Goal: Find specific page/section: Find specific page/section

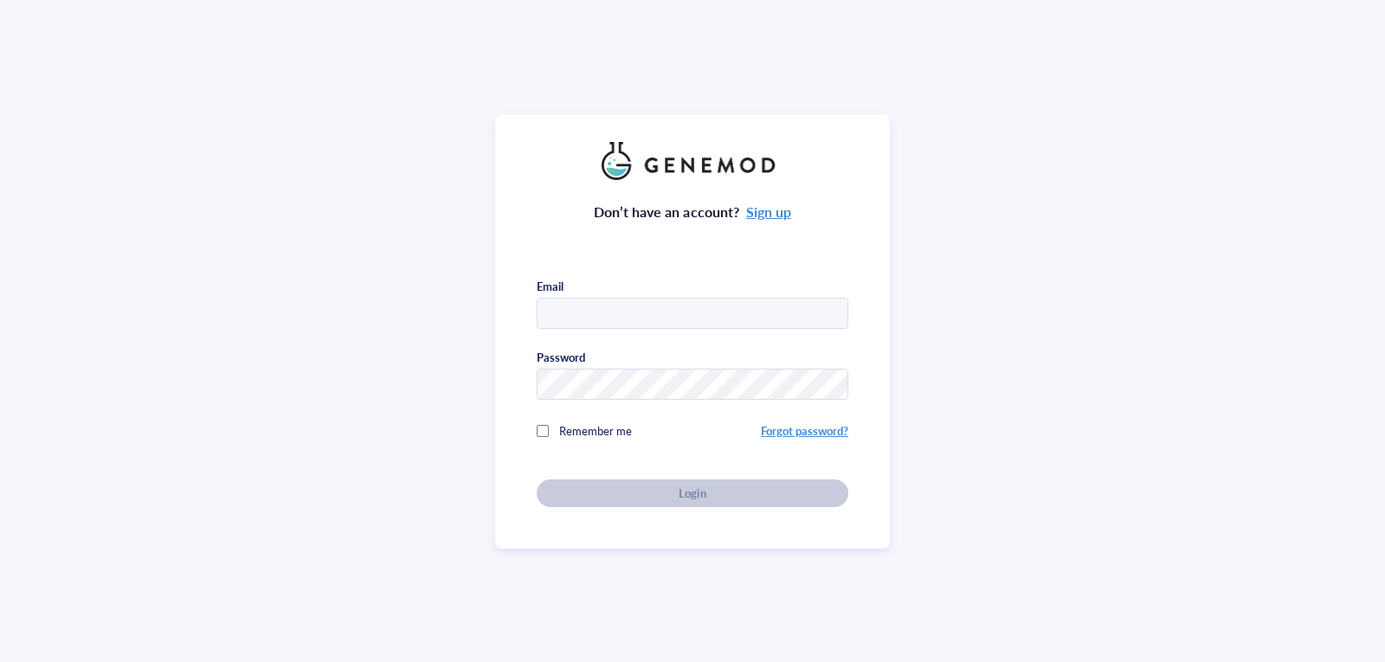
click at [778, 311] on input "text" at bounding box center [693, 314] width 310 height 31
drag, startPoint x: 678, startPoint y: 319, endPoint x: 639, endPoint y: 320, distance: 39.0
click at [639, 320] on input "text" at bounding box center [693, 314] width 310 height 31
click at [623, 320] on input "text" at bounding box center [693, 314] width 310 height 31
type input "[PERSON_NAME][EMAIL_ADDRESS][DOMAIN_NAME]"
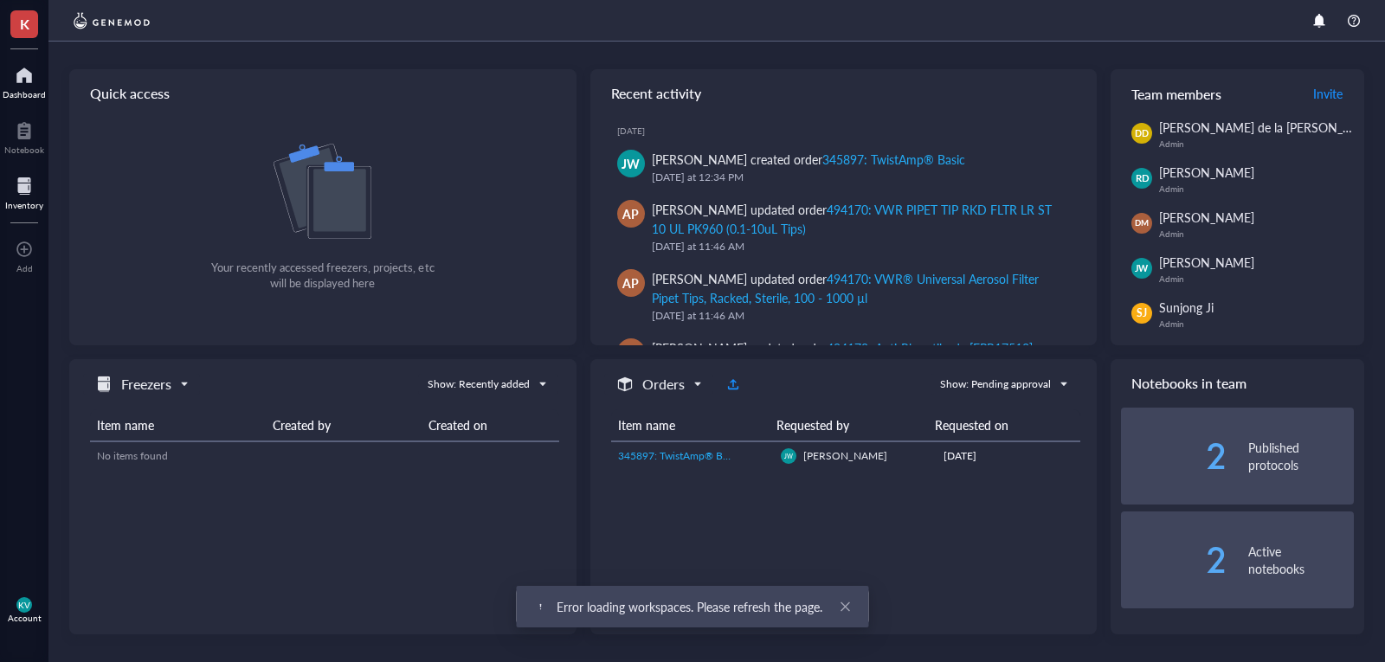
click at [25, 194] on div at bounding box center [24, 186] width 38 height 28
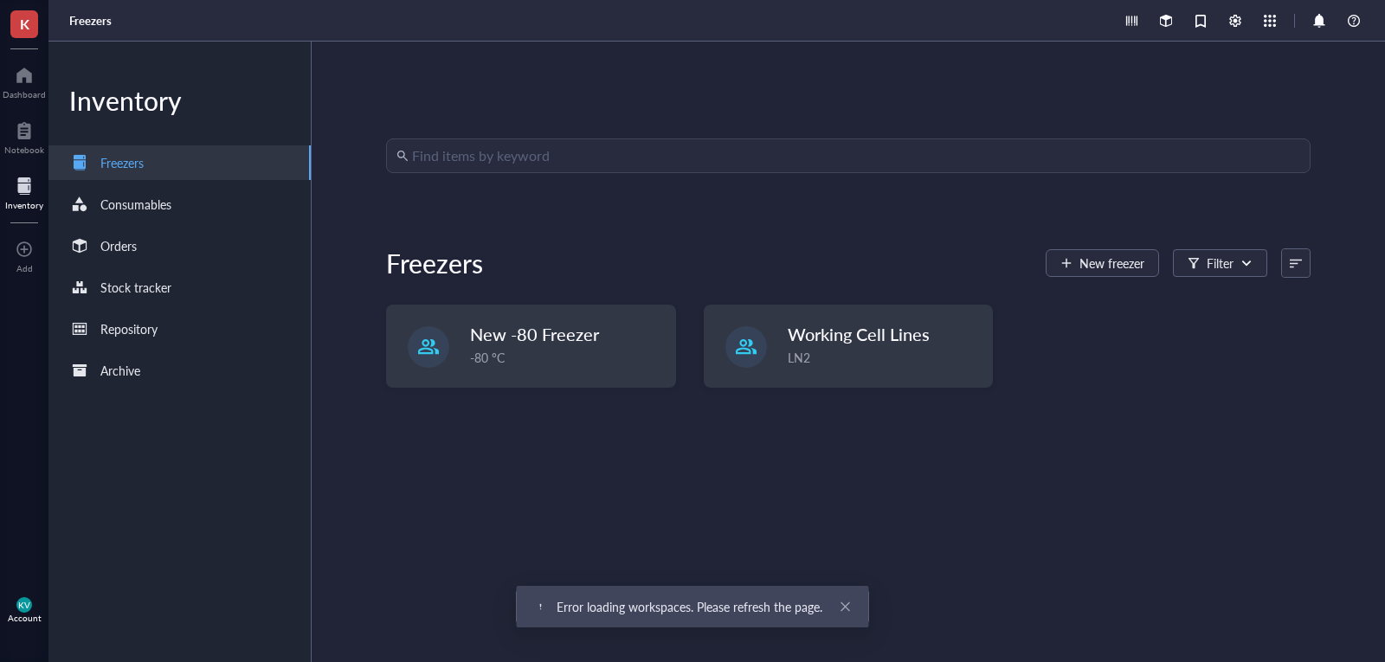
click at [210, 264] on div "Inventory Freezers Consumables Orders Stock tracker Repository Archive" at bounding box center [179, 352] width 263 height 621
click at [198, 255] on div "Orders" at bounding box center [179, 246] width 262 height 35
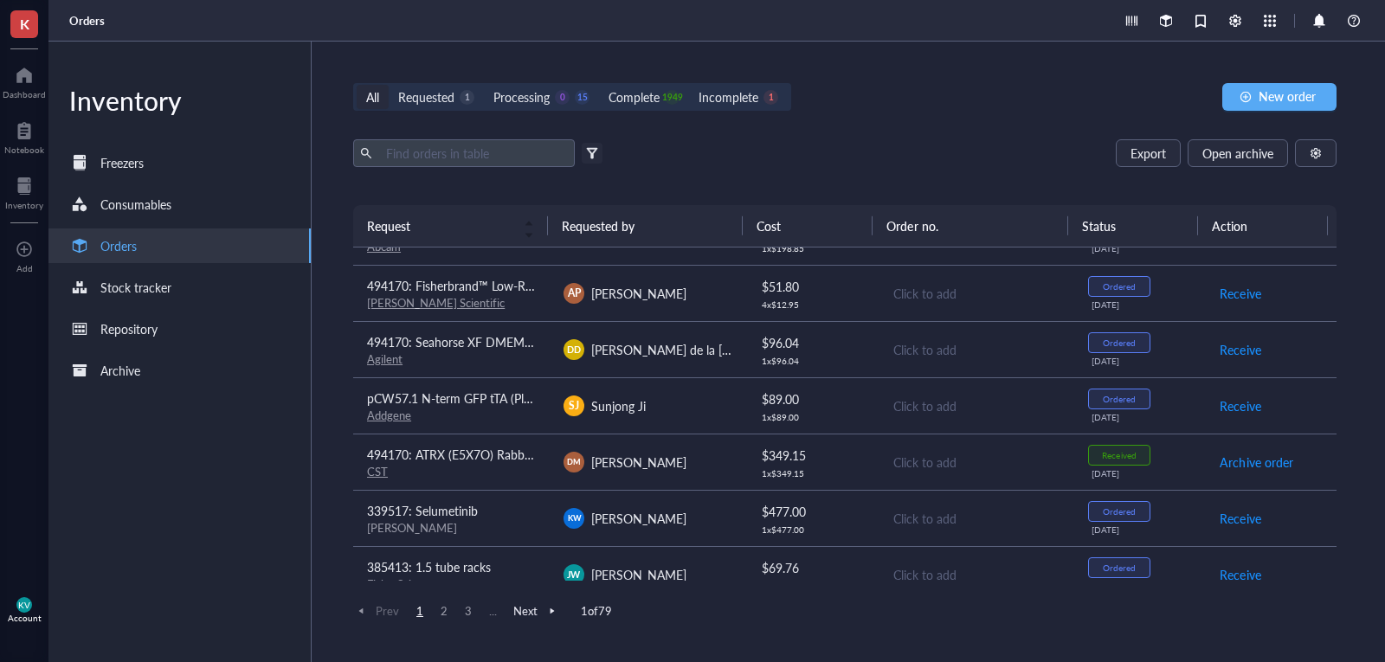
scroll to position [260, 0]
